Goal: Register for event/course

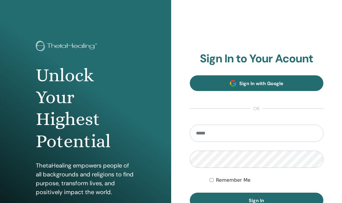
click at [259, 87] on link "Sign In with Google" at bounding box center [257, 83] width 134 height 16
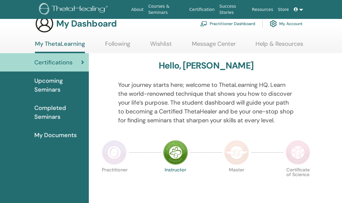
scroll to position [1, 0]
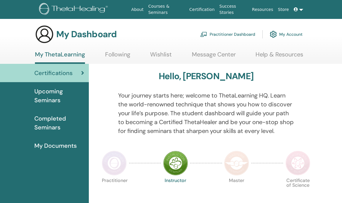
click at [162, 56] on link "Wishlist" at bounding box center [161, 57] width 22 height 12
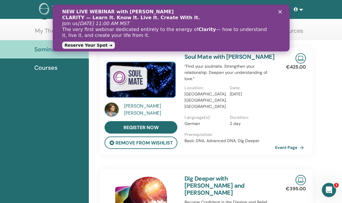
scroll to position [24, 0]
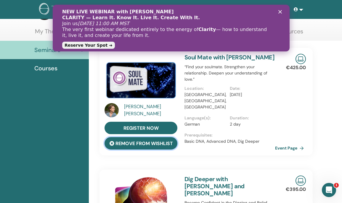
click at [152, 141] on button "remove from wishlist" at bounding box center [140, 143] width 73 height 12
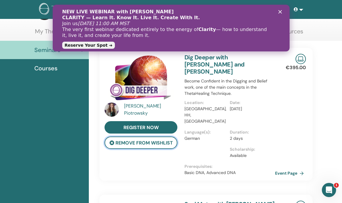
scroll to position [28, 0]
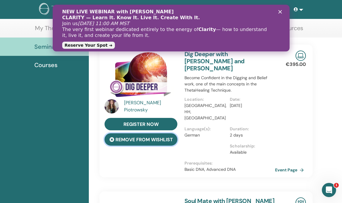
click at [152, 142] on button "remove from wishlist" at bounding box center [140, 139] width 73 height 12
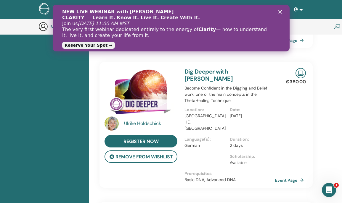
scroll to position [161, 0]
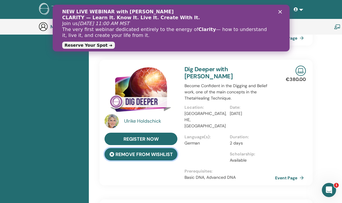
click at [151, 148] on button "remove from wishlist" at bounding box center [140, 154] width 73 height 12
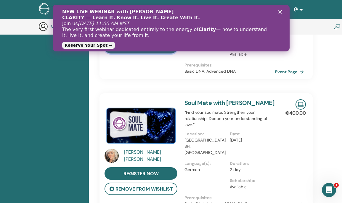
scroll to position [270, 0]
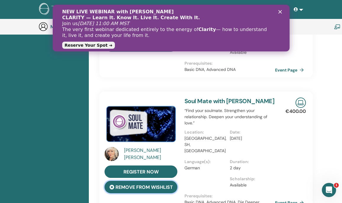
click at [150, 181] on button "remove from wishlist" at bounding box center [140, 187] width 73 height 12
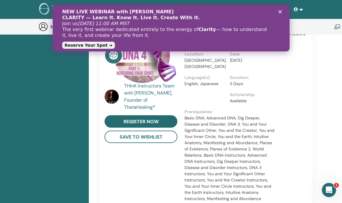
scroll to position [745, 0]
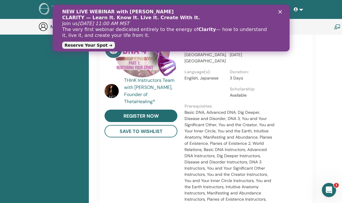
click at [279, 12] on polygon "Schließen" at bounding box center [280, 12] width 4 height 4
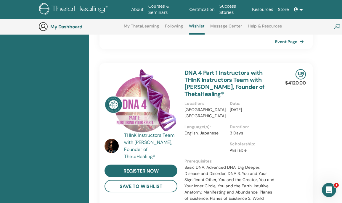
scroll to position [689, 0]
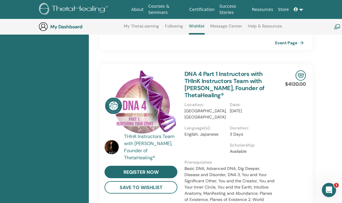
click at [295, 12] on span at bounding box center [296, 9] width 5 height 5
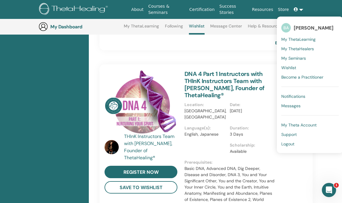
click at [298, 67] on link "Wishlist" at bounding box center [309, 67] width 57 height 9
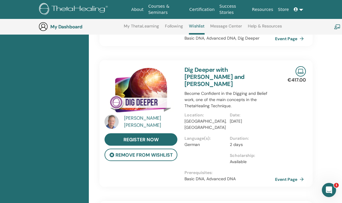
scroll to position [306, 0]
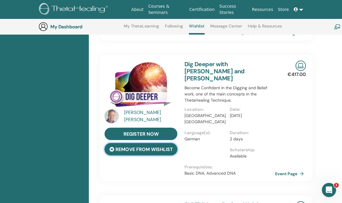
click at [152, 143] on button "remove from wishlist" at bounding box center [140, 149] width 73 height 12
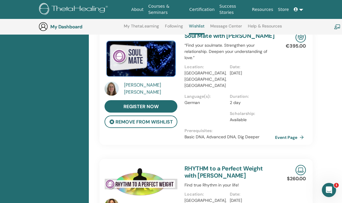
scroll to position [201, 0]
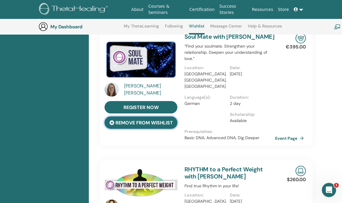
click at [152, 124] on button "remove from wishlist" at bounding box center [140, 123] width 73 height 12
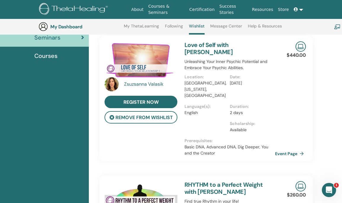
scroll to position [72, 0]
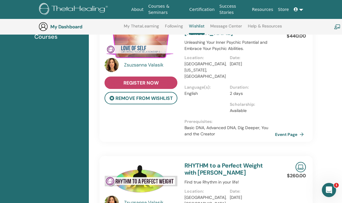
click at [151, 83] on span "register now" at bounding box center [140, 83] width 35 height 6
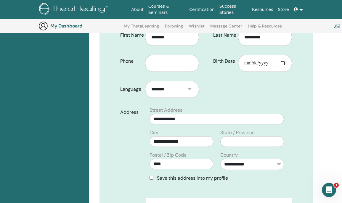
scroll to position [144, 0]
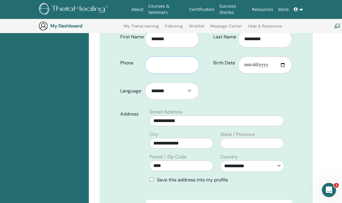
click at [181, 63] on input "text" at bounding box center [172, 65] width 54 height 17
type input "**********"
click at [283, 65] on input "Birth Date" at bounding box center [265, 65] width 54 height 17
click at [270, 65] on input "**********" at bounding box center [265, 65] width 54 height 17
click at [266, 64] on input "**********" at bounding box center [265, 65] width 54 height 17
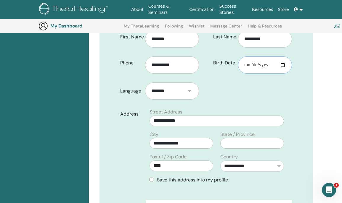
type input "**********"
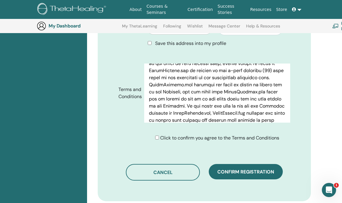
scroll to position [286, 2]
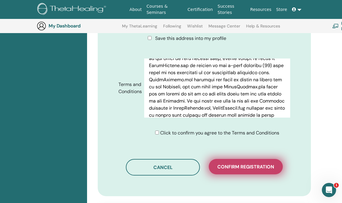
click at [236, 166] on span "Confirm registration" at bounding box center [245, 167] width 57 height 6
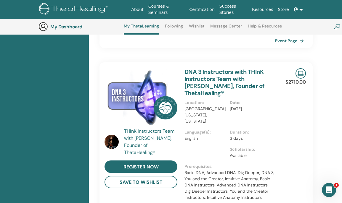
scroll to position [482, 0]
